Goal: Navigation & Orientation: Find specific page/section

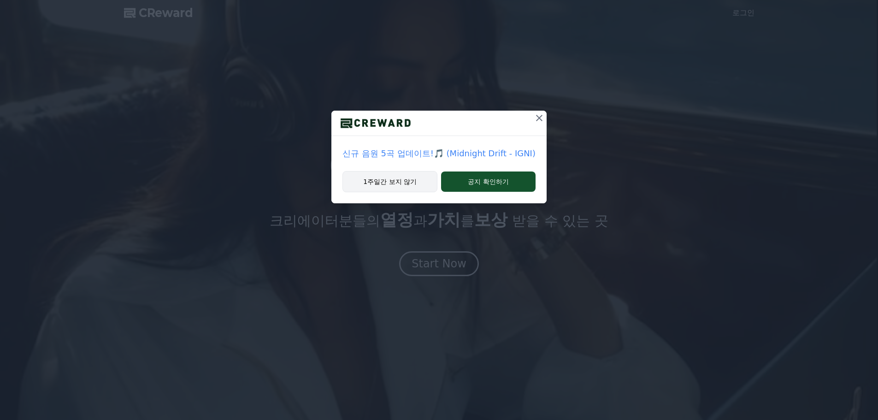
drag, startPoint x: 0, startPoint y: 0, endPoint x: 385, endPoint y: 184, distance: 426.7
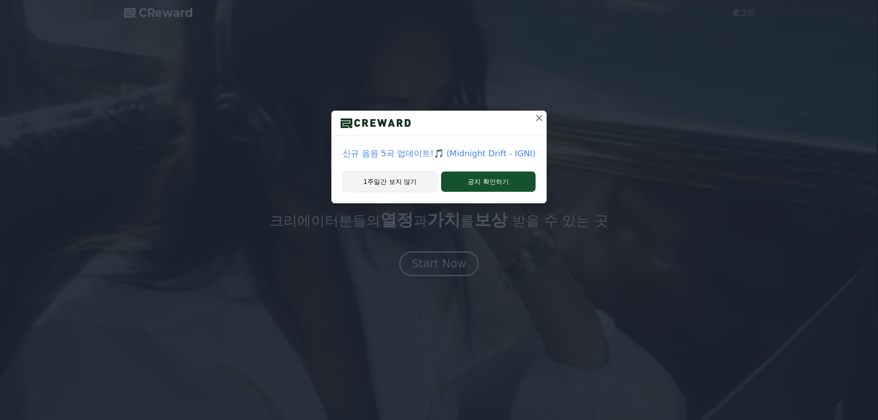
click at [385, 184] on button "1주일간 보지 않기" at bounding box center [389, 181] width 95 height 21
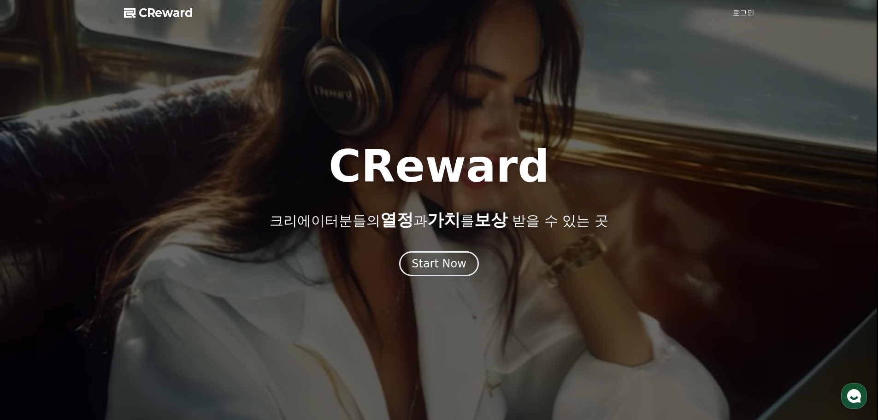
click at [728, 15] on div at bounding box center [439, 210] width 878 height 420
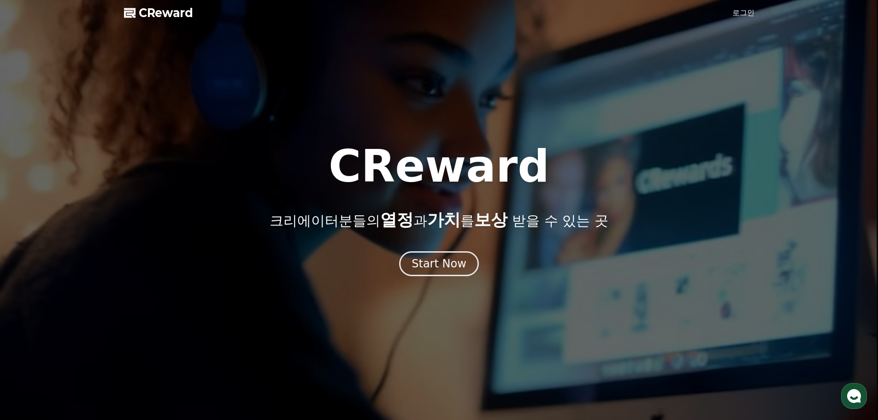
click at [734, 11] on link "로그인" at bounding box center [743, 12] width 22 height 11
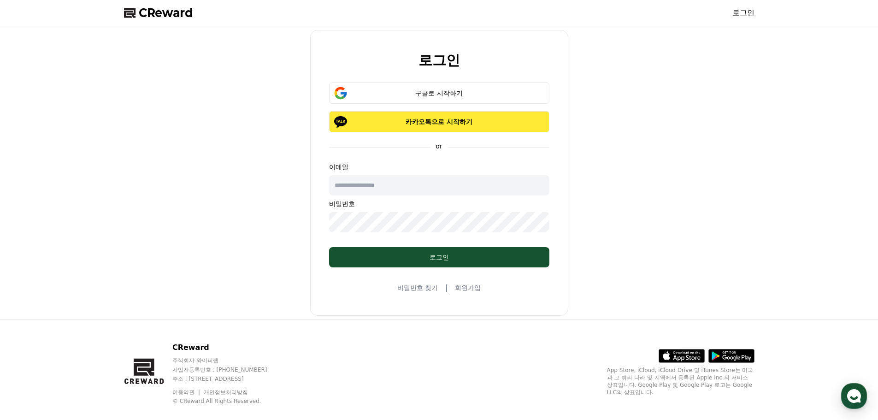
type input "**********"
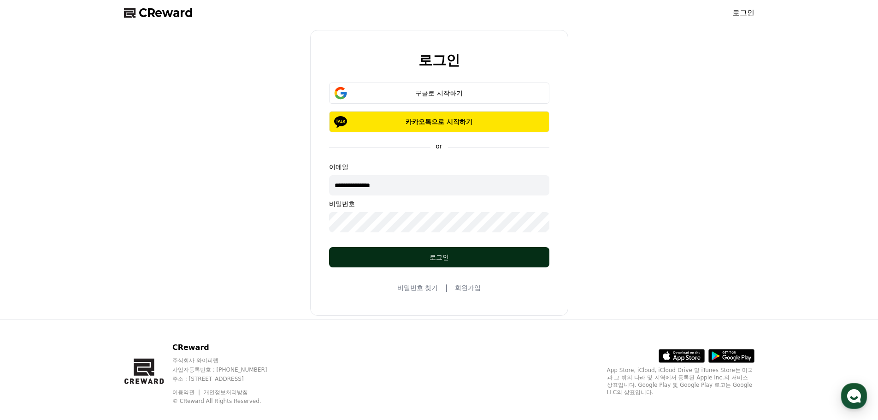
click at [430, 259] on div "로그인" at bounding box center [438, 257] width 183 height 9
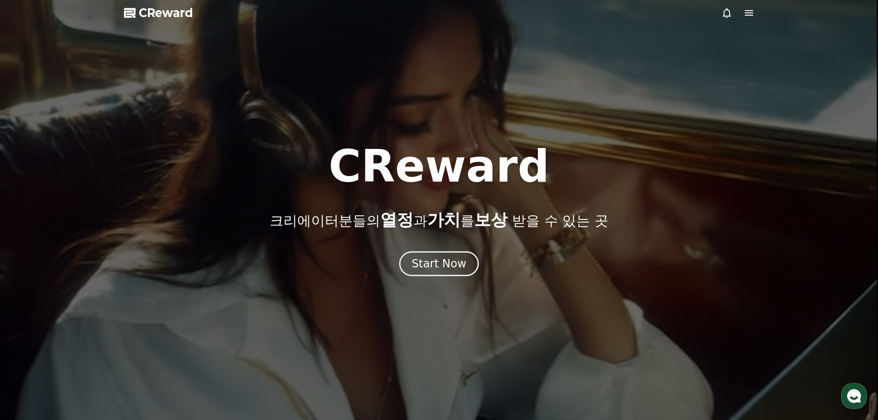
click at [744, 13] on icon at bounding box center [748, 12] width 11 height 11
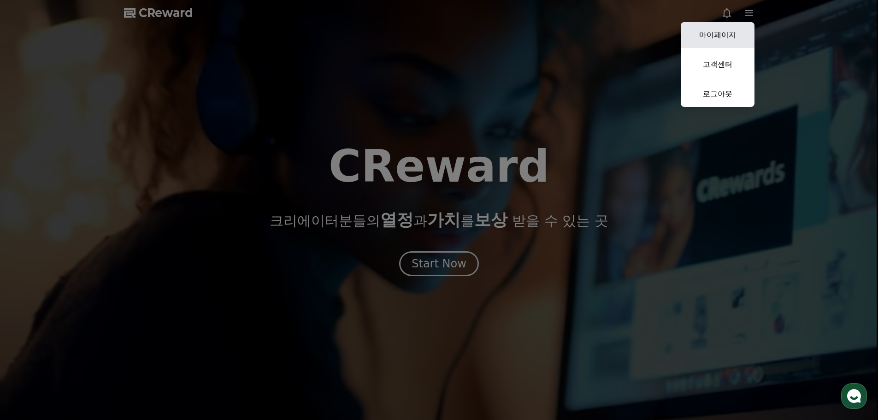
click at [722, 38] on link "마이페이지" at bounding box center [718, 35] width 74 height 26
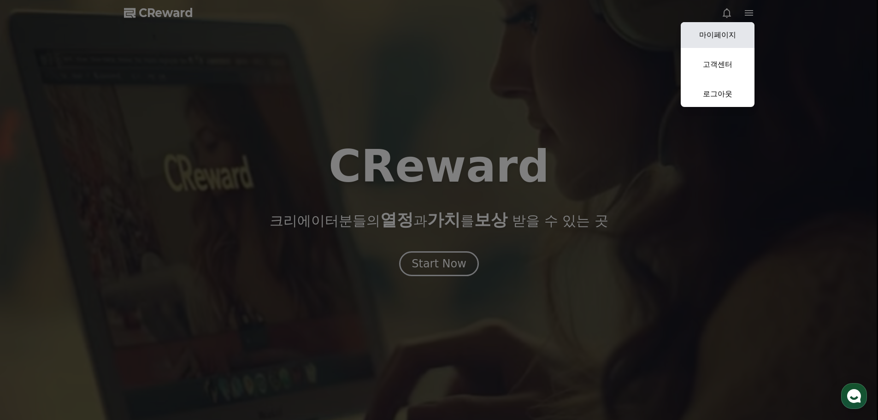
select select "**********"
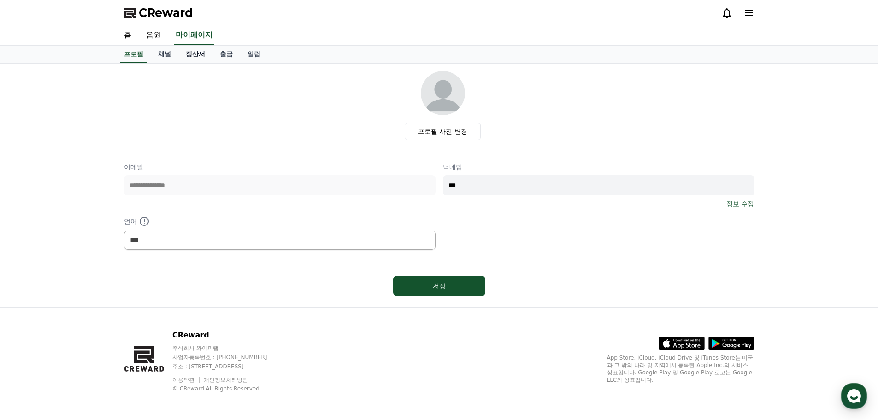
click at [193, 54] on link "정산서" at bounding box center [195, 55] width 34 height 18
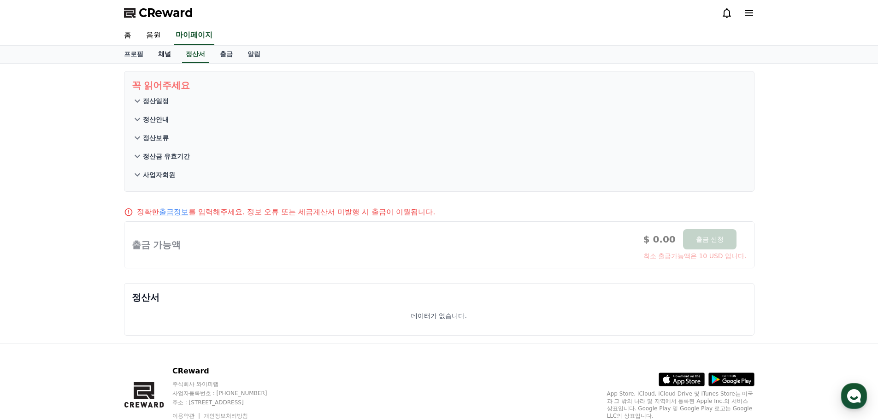
click at [159, 53] on link "채널" at bounding box center [165, 55] width 28 height 18
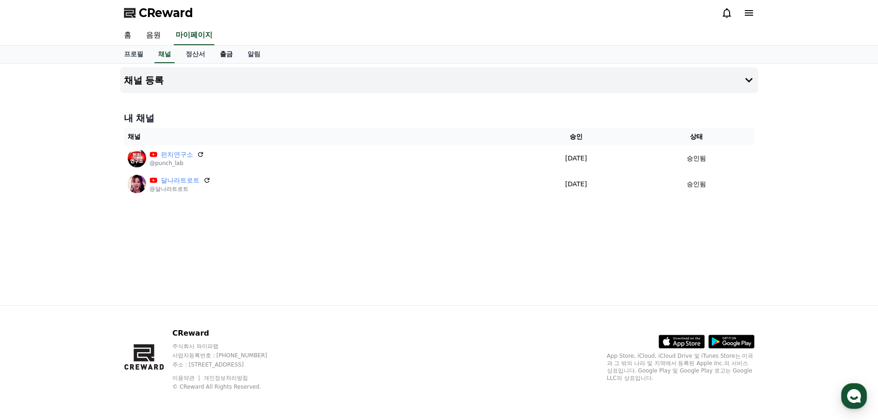
click at [231, 53] on link "출금" at bounding box center [226, 55] width 28 height 18
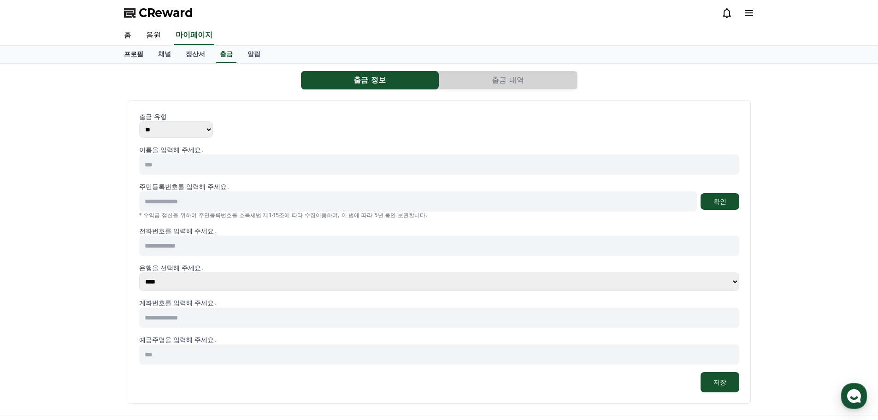
click at [134, 54] on link "프로필" at bounding box center [134, 55] width 34 height 18
select select "**********"
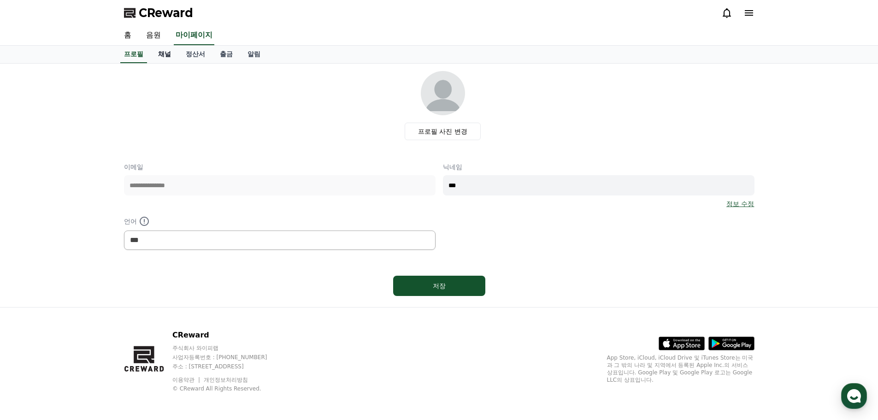
click at [159, 54] on link "채널" at bounding box center [165, 55] width 28 height 18
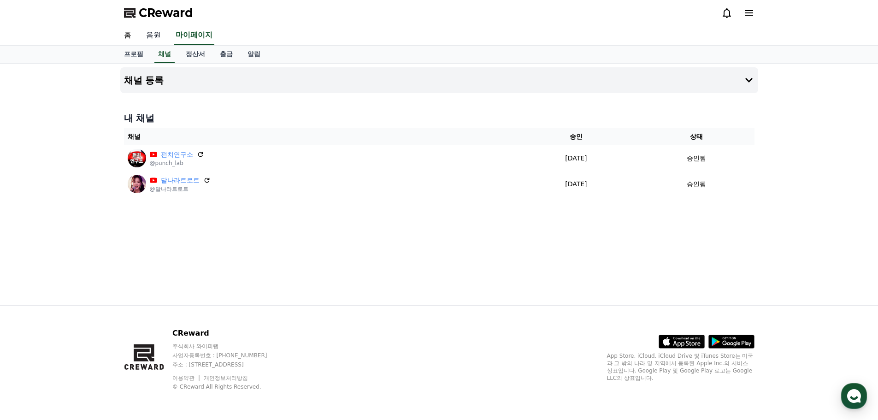
click at [152, 32] on link "음원" at bounding box center [153, 35] width 29 height 19
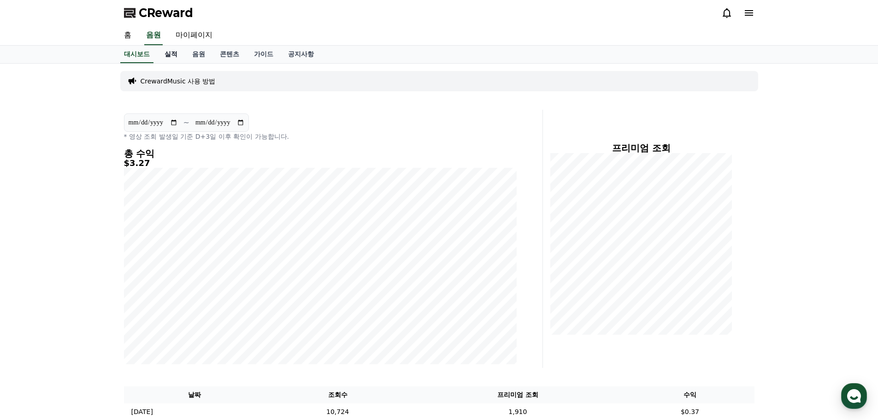
click at [170, 57] on link "실적" at bounding box center [171, 55] width 28 height 18
